Goal: Task Accomplishment & Management: Use online tool/utility

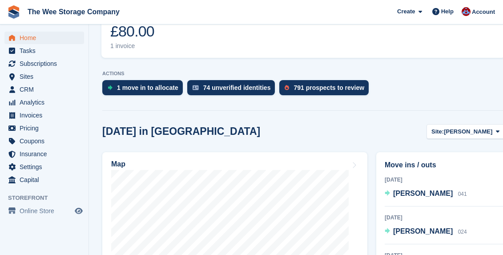
scroll to position [263, 0]
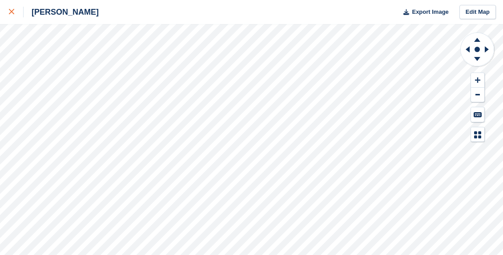
click at [12, 7] on div at bounding box center [16, 12] width 15 height 11
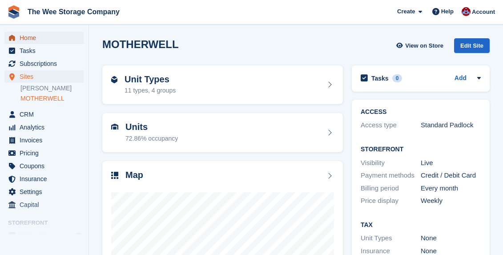
click at [29, 37] on span "Home" at bounding box center [46, 38] width 53 height 12
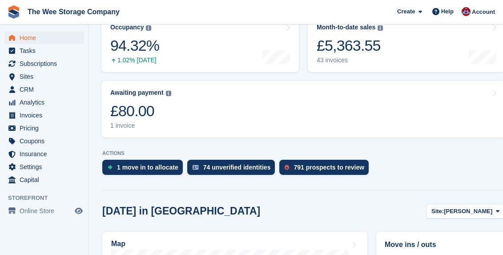
scroll to position [141, 0]
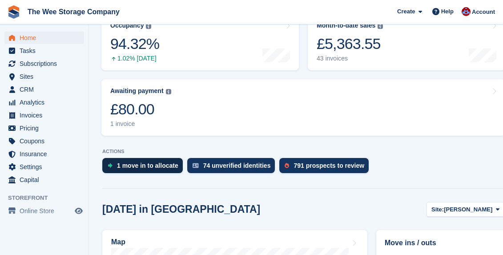
click at [145, 162] on div "1 move in to allocate" at bounding box center [147, 165] width 61 height 7
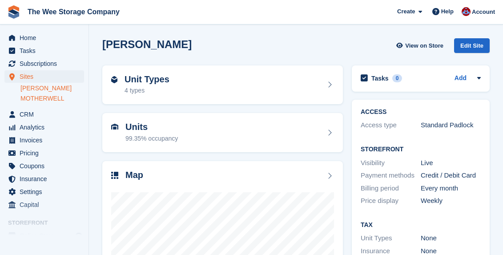
click at [45, 95] on link "MOTHERWELL" at bounding box center [52, 98] width 64 height 8
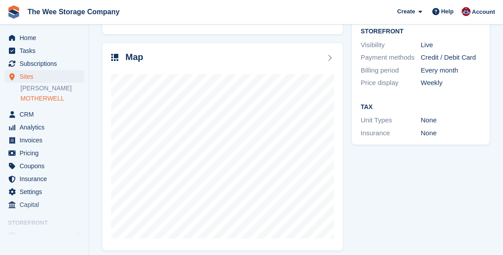
scroll to position [125, 0]
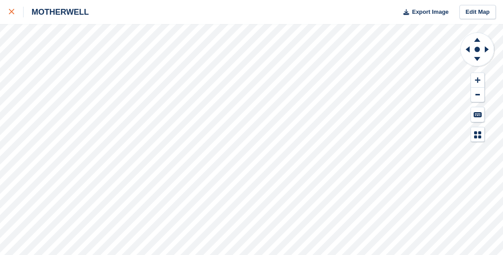
click at [11, 13] on icon at bounding box center [11, 11] width 5 height 5
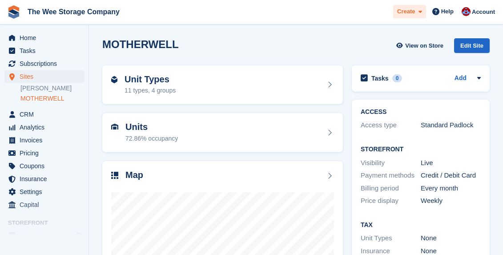
click at [409, 11] on span "Create" at bounding box center [406, 11] width 18 height 9
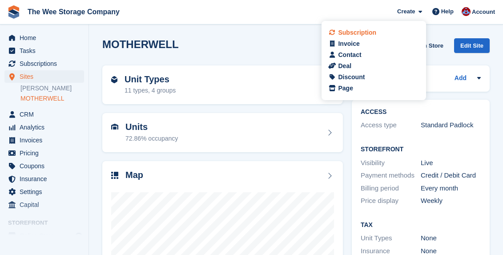
click at [355, 33] on div "Subscription" at bounding box center [357, 32] width 38 height 9
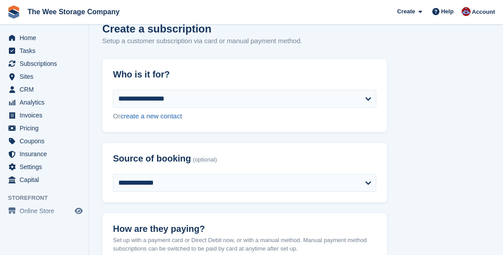
scroll to position [13, 0]
